Goal: Navigation & Orientation: Go to known website

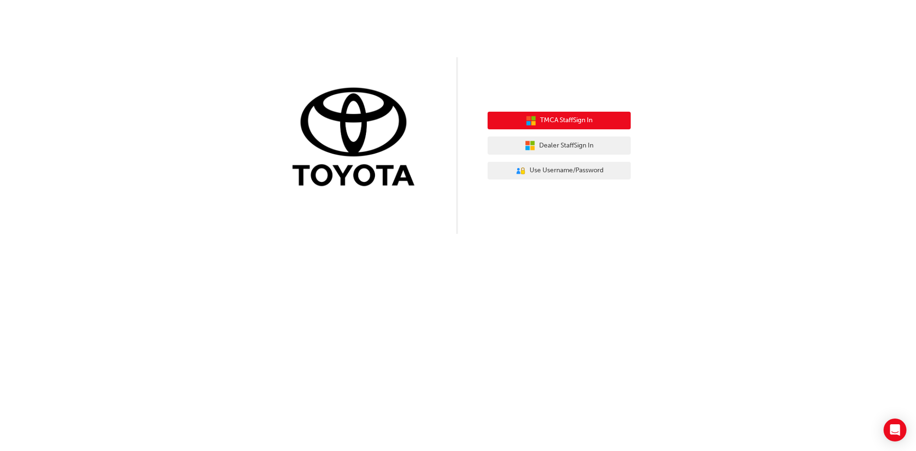
click at [529, 122] on icon "button" at bounding box center [528, 123] width 4 height 4
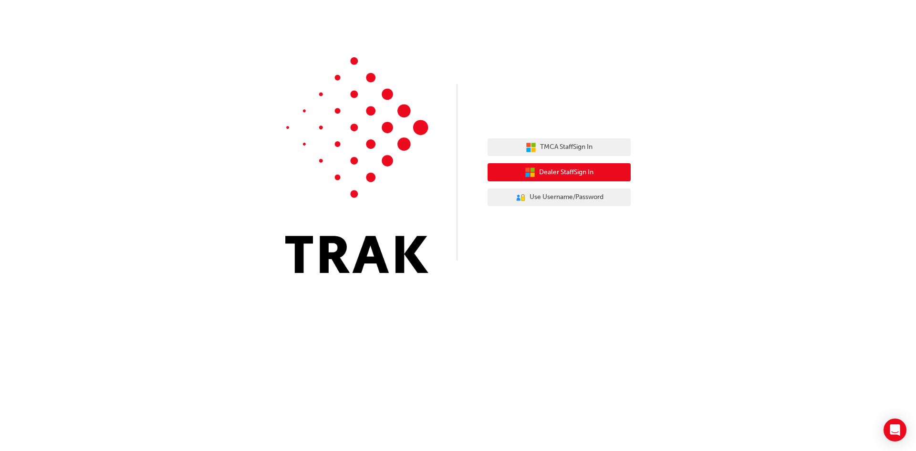
click at [557, 172] on span "Dealer Staff Sign In" at bounding box center [566, 172] width 54 height 11
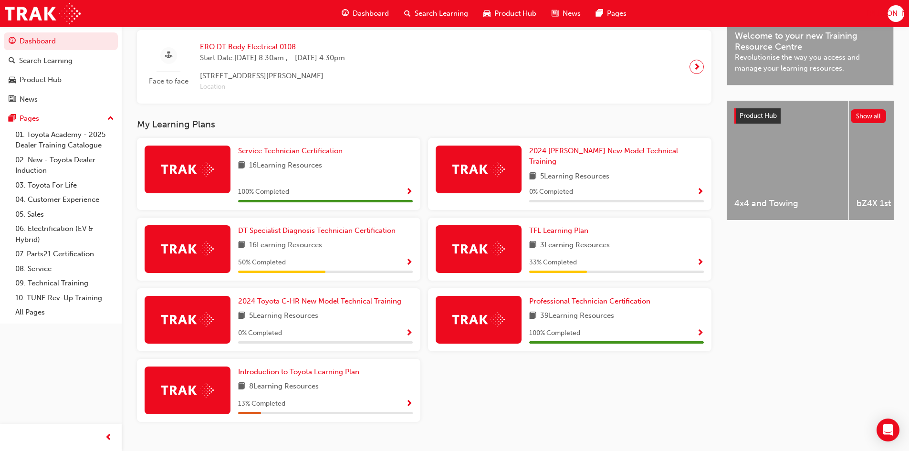
scroll to position [314, 0]
